Goal: Navigation & Orientation: Find specific page/section

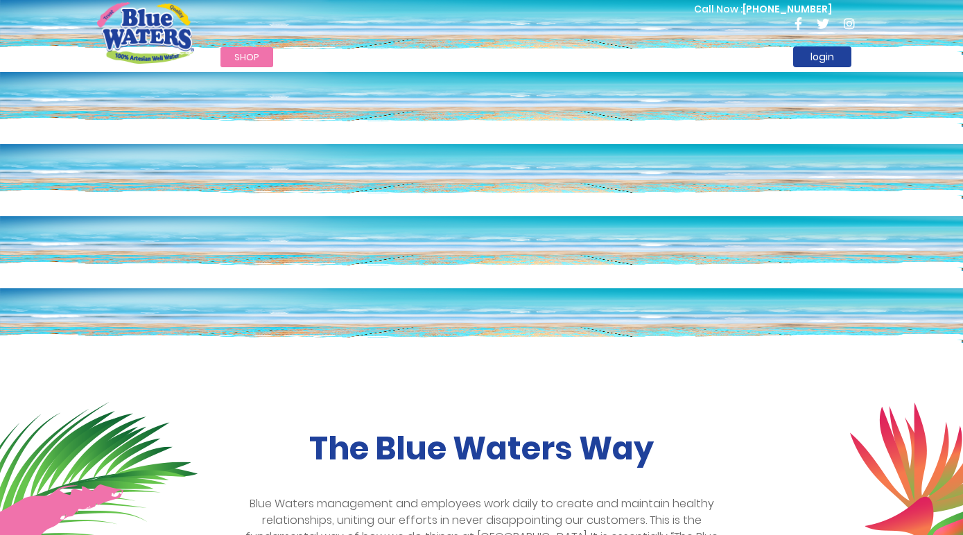
click at [255, 59] on span "Shop" at bounding box center [246, 57] width 25 height 13
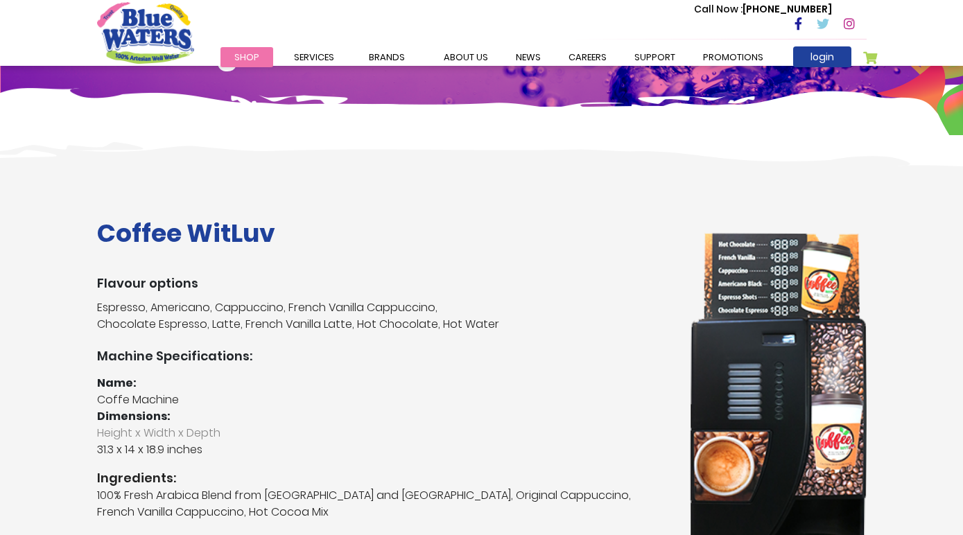
scroll to position [208, 0]
